Goal: Task Accomplishment & Management: Complete application form

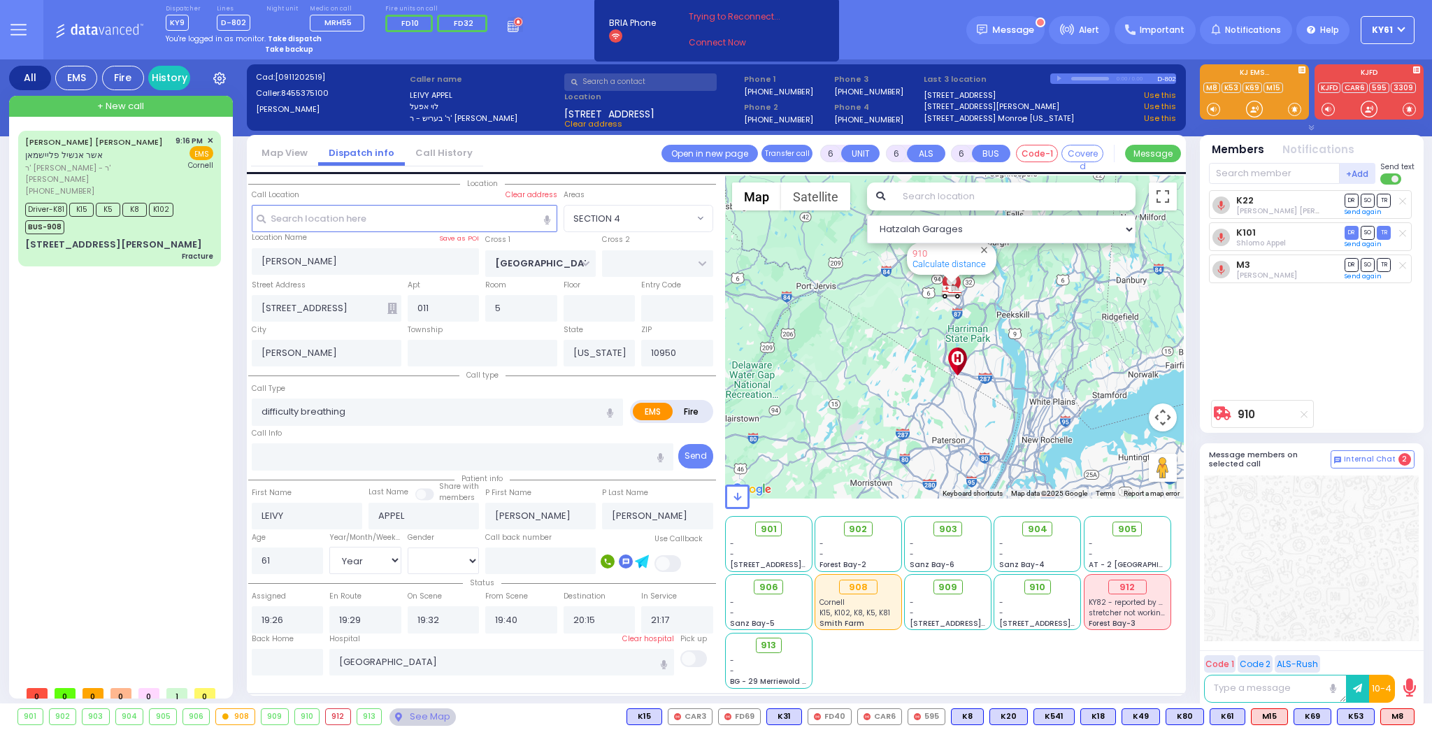
select select "SECTION 4"
select select "Year"
select select "[DEMOGRAPHIC_DATA]"
click at [1130, 227] on select "Hatzalah Garages" at bounding box center [1001, 229] width 269 height 28
click at [1126, 225] on select "Hatzalah Garages 1.4 mi - 6 mins - BAY - FOREST GARAGE" at bounding box center [1001, 229] width 269 height 28
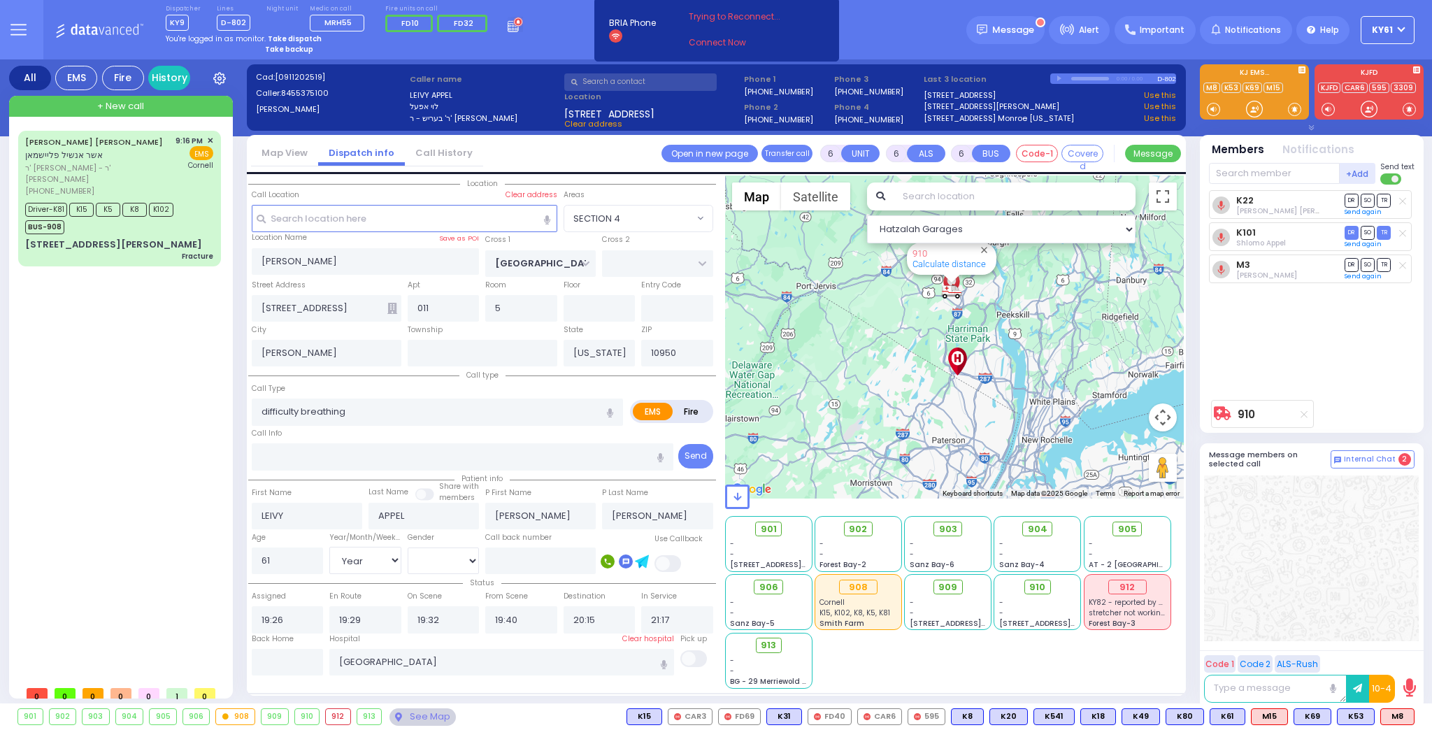
click at [1010, 200] on input "text" at bounding box center [1015, 196] width 242 height 28
click at [759, 197] on button "Map" at bounding box center [756, 196] width 49 height 28
click at [807, 199] on button "Satellite" at bounding box center [815, 196] width 69 height 28
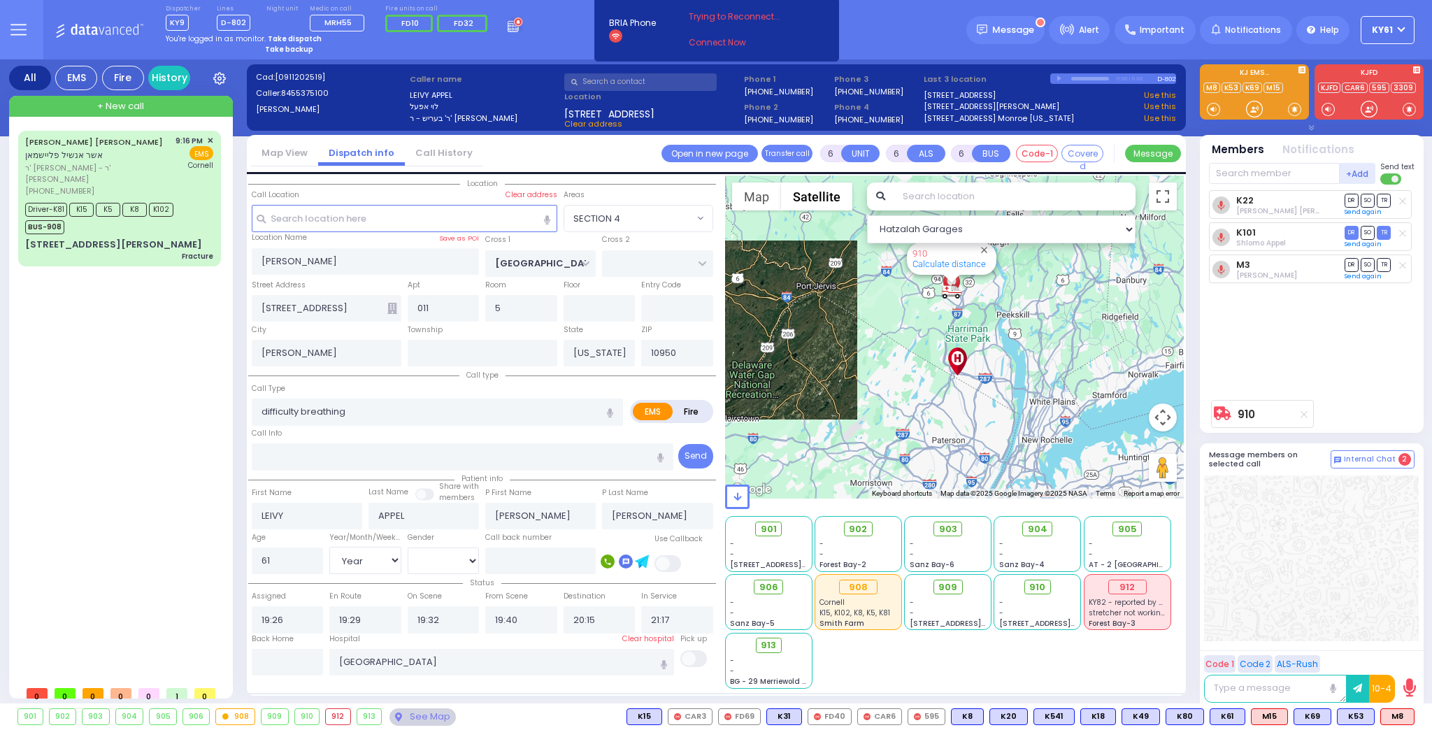
click at [807, 199] on button "Satellite" at bounding box center [816, 196] width 71 height 28
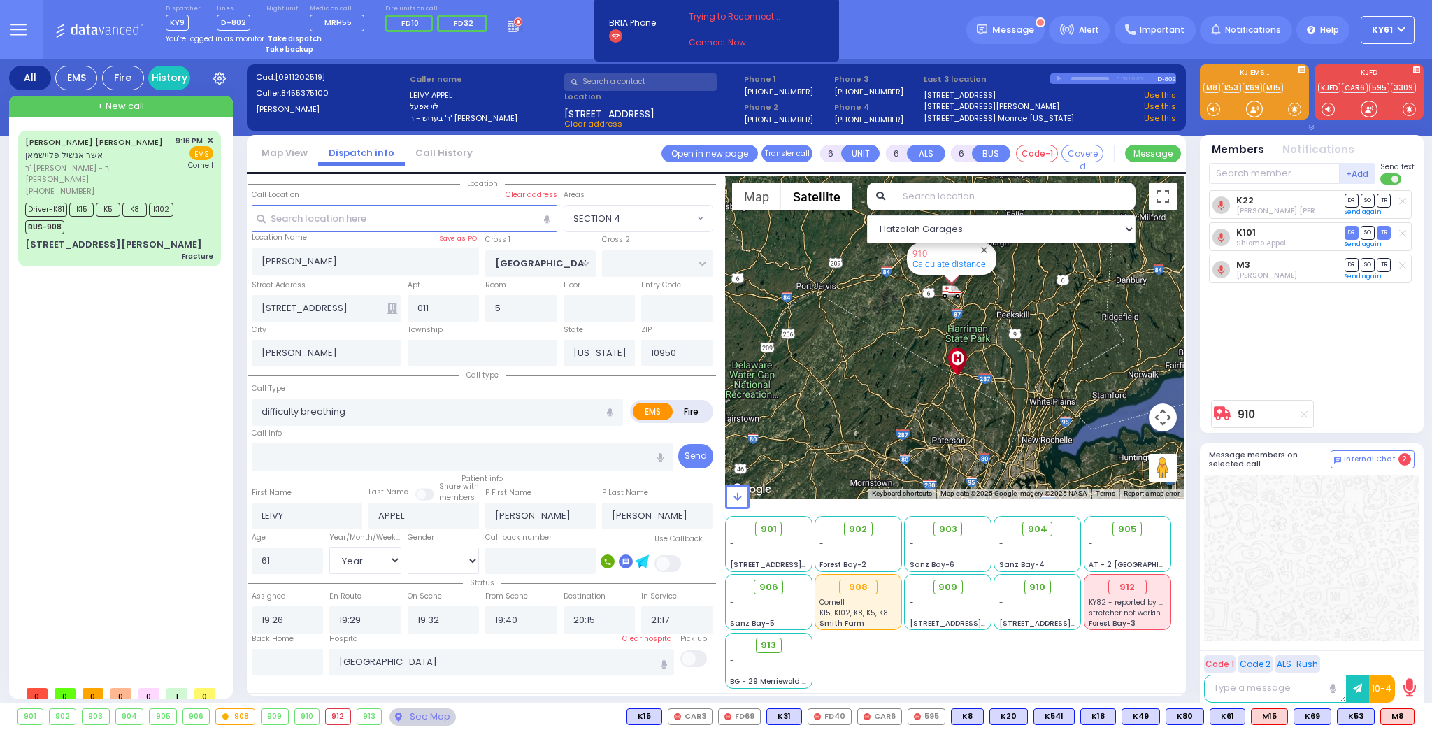
click at [807, 199] on button "Satellite" at bounding box center [816, 196] width 71 height 28
click at [827, 227] on label "Labels" at bounding box center [833, 225] width 24 height 10
click at [829, 226] on label "Labels" at bounding box center [833, 225] width 24 height 10
click at [817, 212] on li "Labels" at bounding box center [828, 225] width 46 height 27
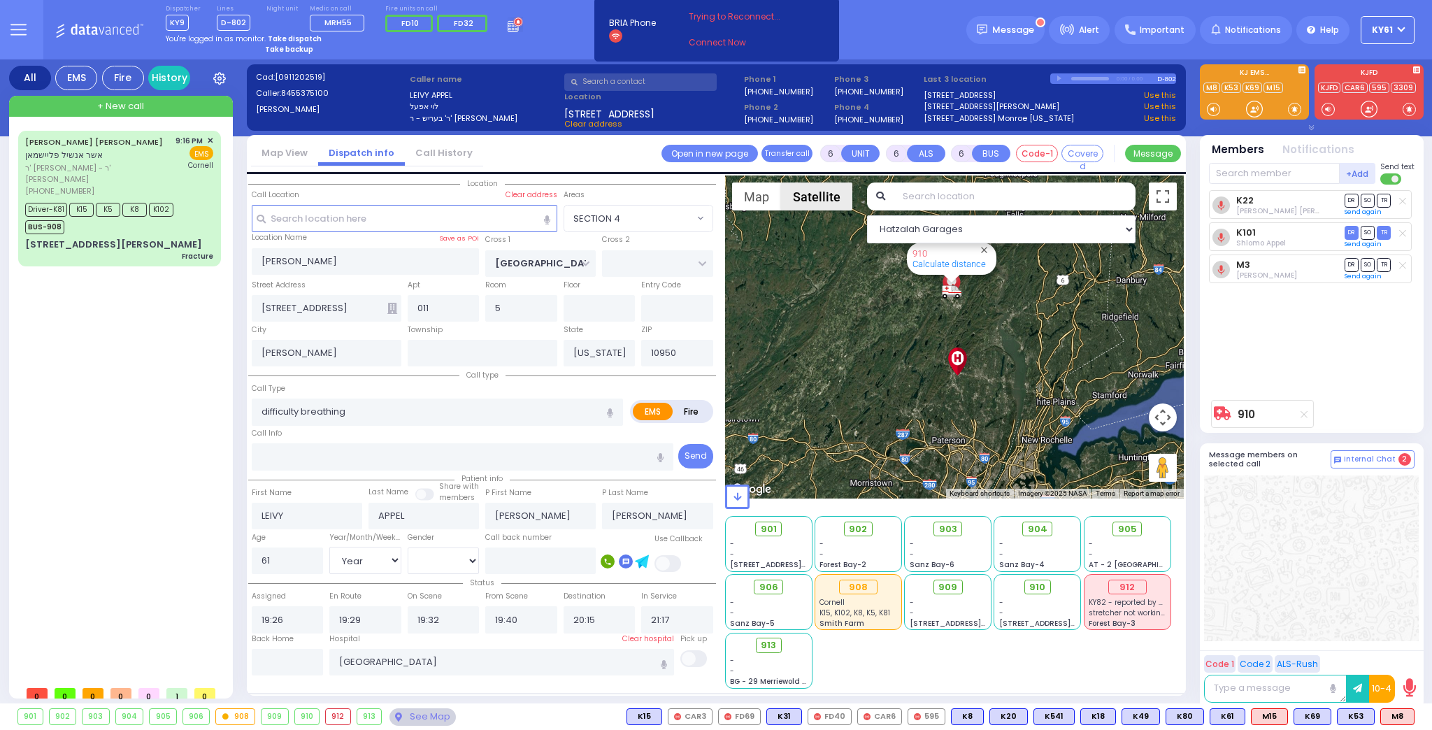
click at [812, 197] on button "Satellite" at bounding box center [816, 196] width 71 height 28
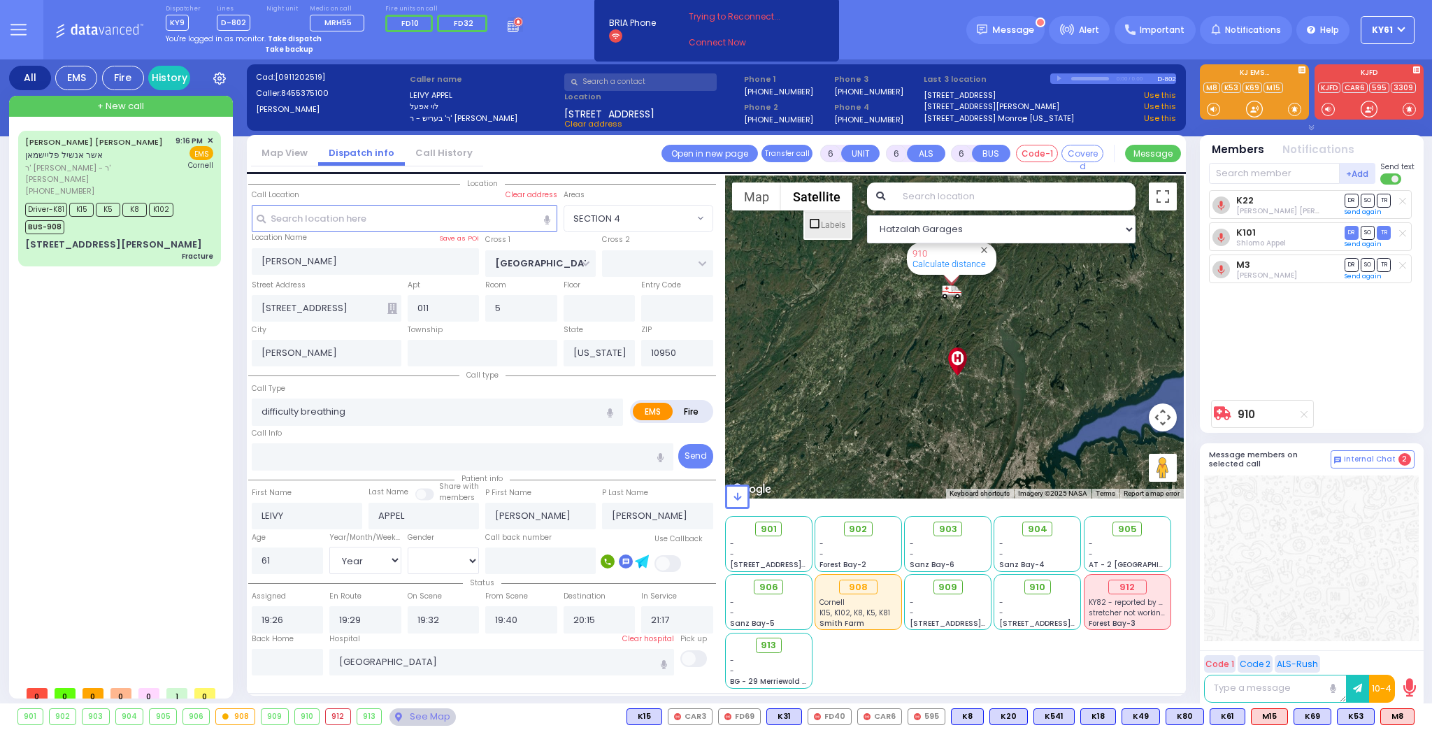
click at [814, 229] on span "Labels" at bounding box center [814, 223] width 13 height 13
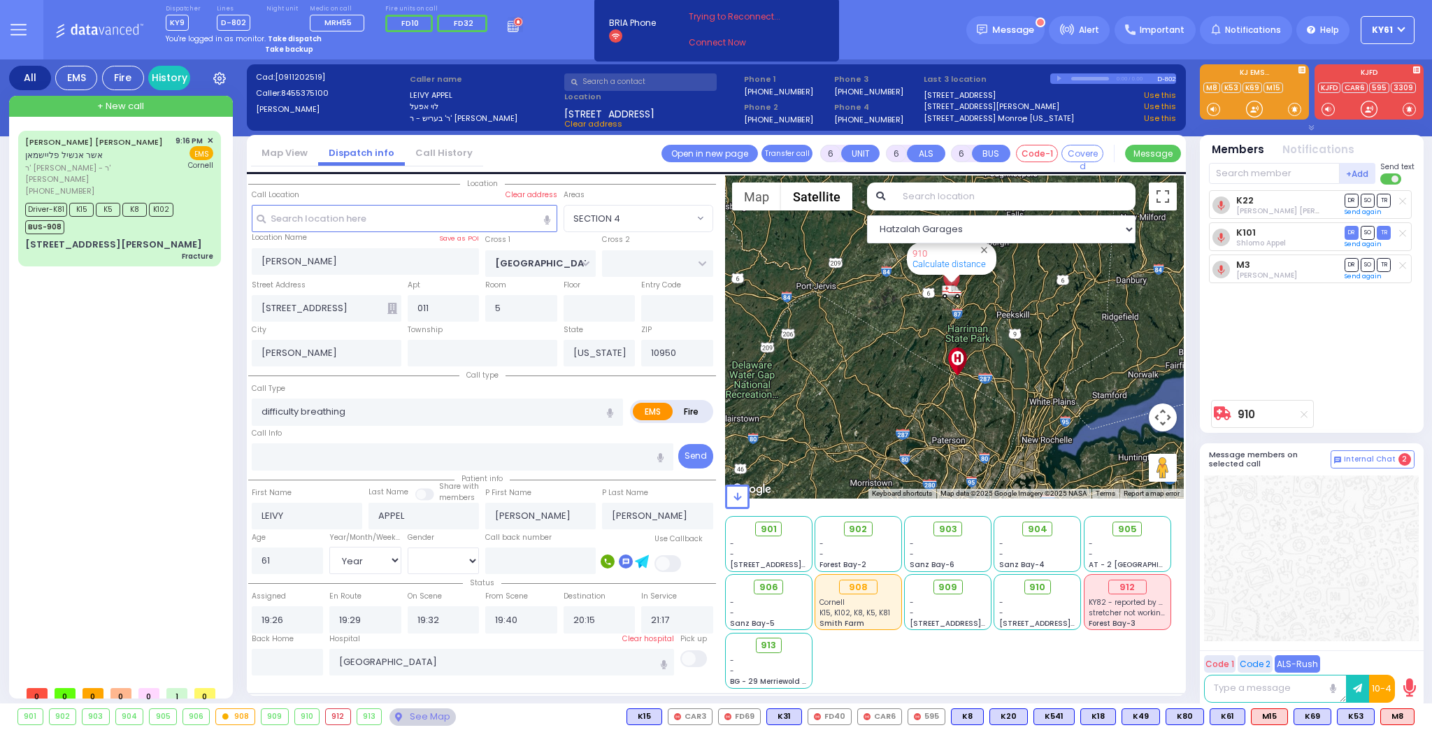
click at [1289, 660] on button "ALS-Rush" at bounding box center [1297, 663] width 45 height 17
click at [1237, 591] on div at bounding box center [1311, 558] width 215 height 166
click at [1087, 670] on div "901 - - [STREET_ADDRESS][PERSON_NAME] - - - -" at bounding box center [954, 601] width 459 height 175
click at [752, 194] on button "Map" at bounding box center [756, 196] width 49 height 28
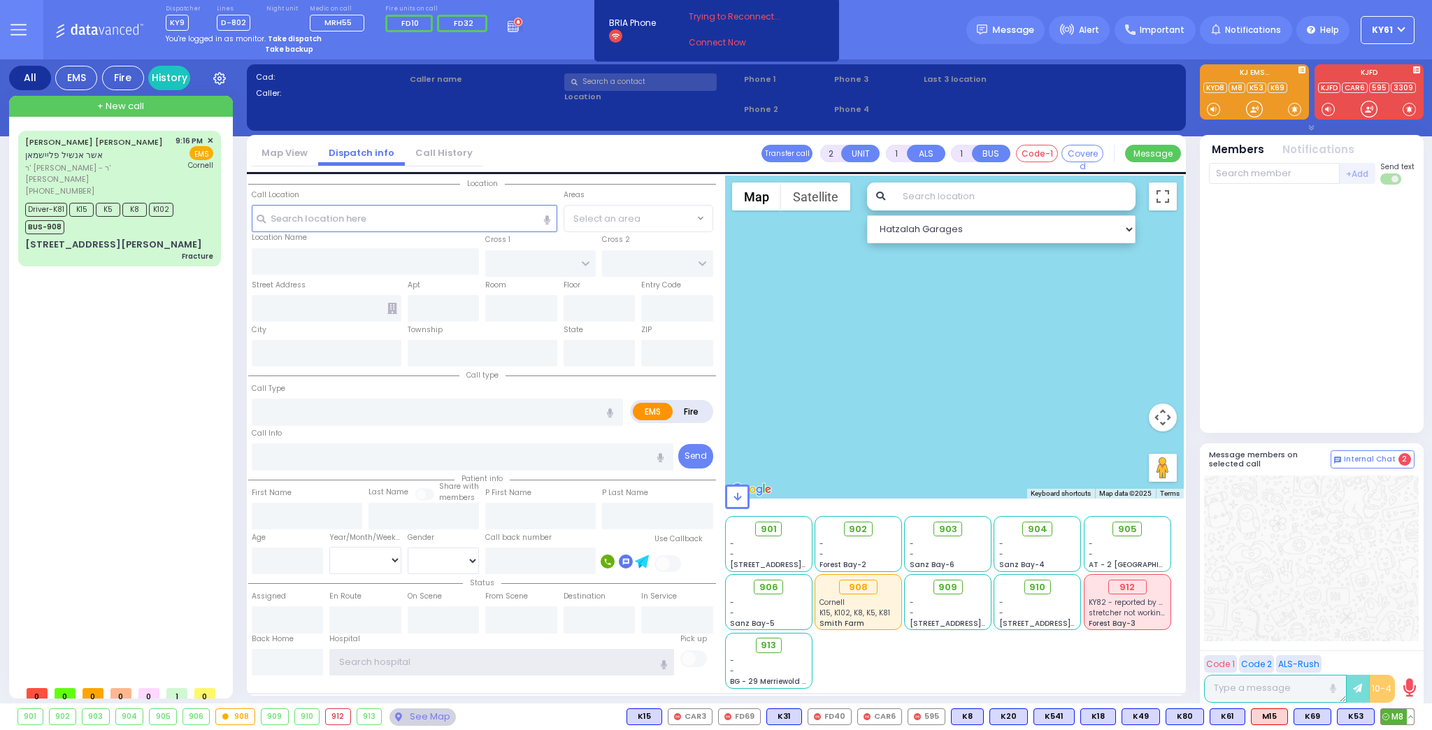
type input "ky61"
click at [1412, 717] on button at bounding box center [1410, 716] width 7 height 15
click at [1303, 380] on div at bounding box center [1312, 309] width 206 height 238
click at [1244, 714] on button at bounding box center [1241, 716] width 7 height 15
click at [1264, 382] on div at bounding box center [1312, 309] width 206 height 238
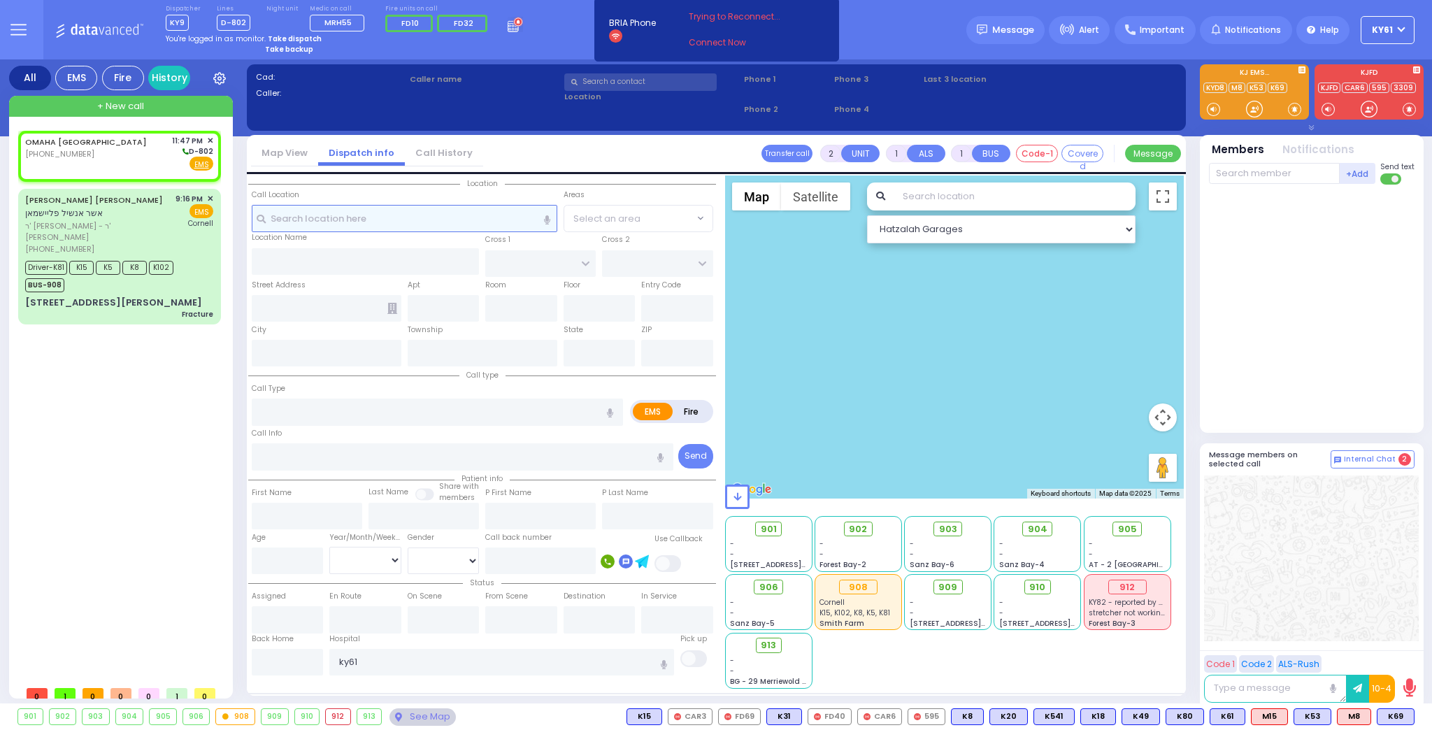
select select
radio input "true"
select select
type input "23:47"
select select "Hatzalah Garages"
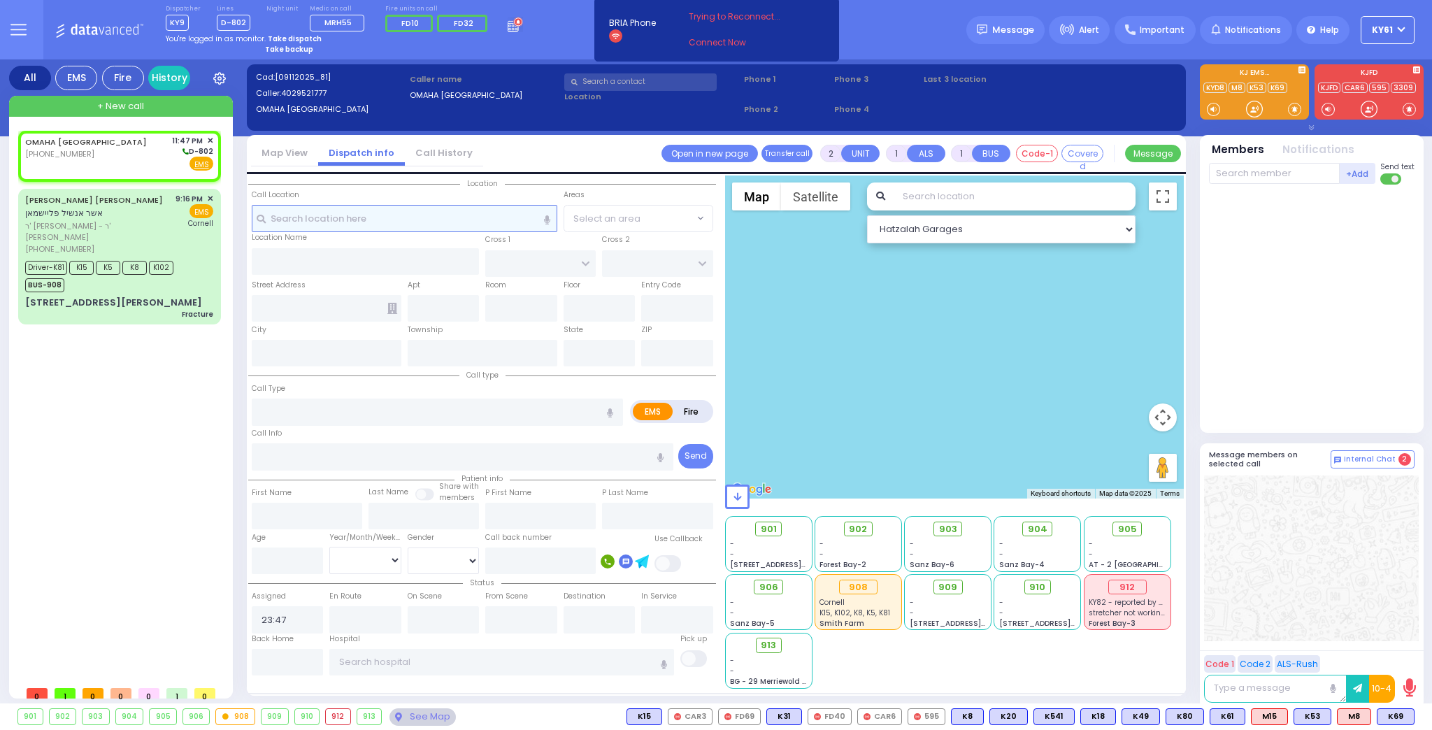
select select
radio input "true"
select select
select select "Hatzalah Garages"
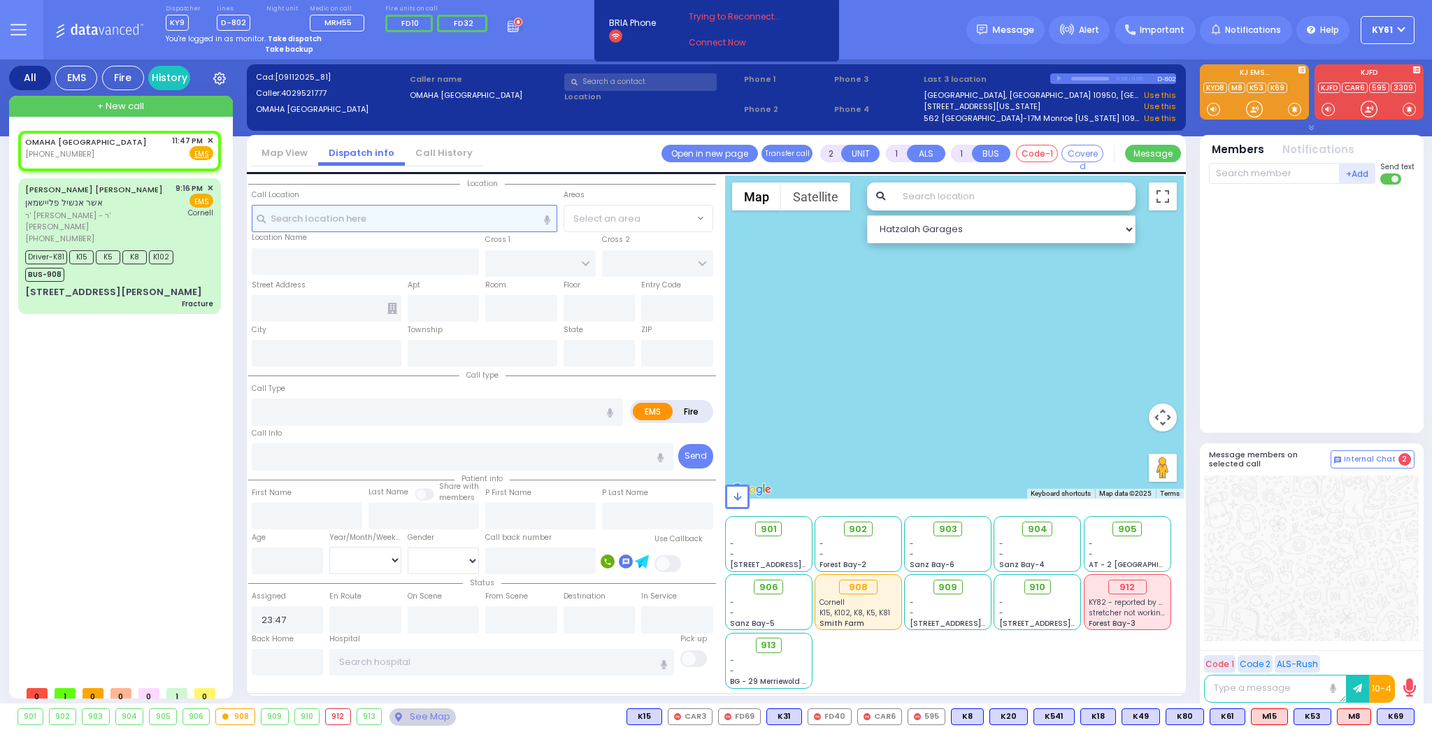
select select
radio input "true"
select select
select select "Hatzalah Garages"
